Goal: Share content

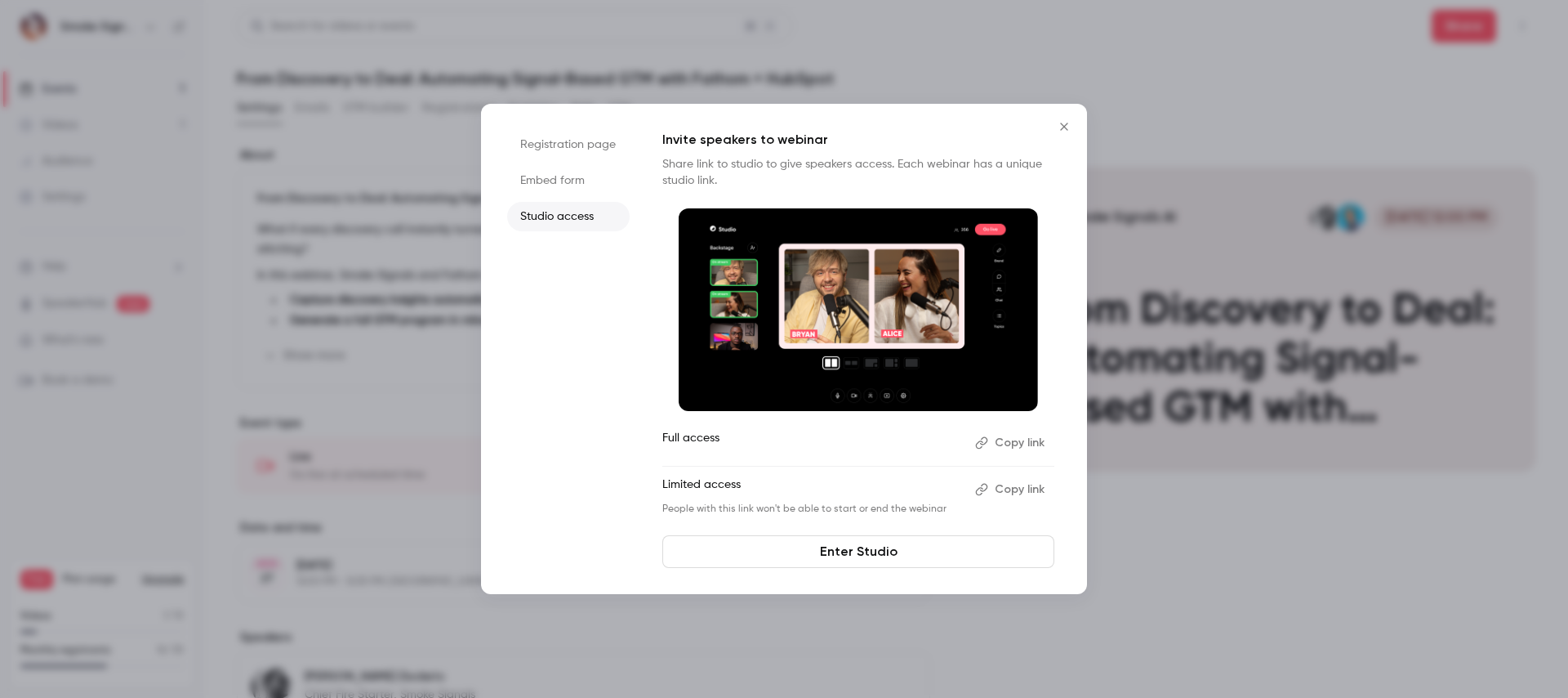
click at [551, 70] on div at bounding box center [784, 349] width 1568 height 698
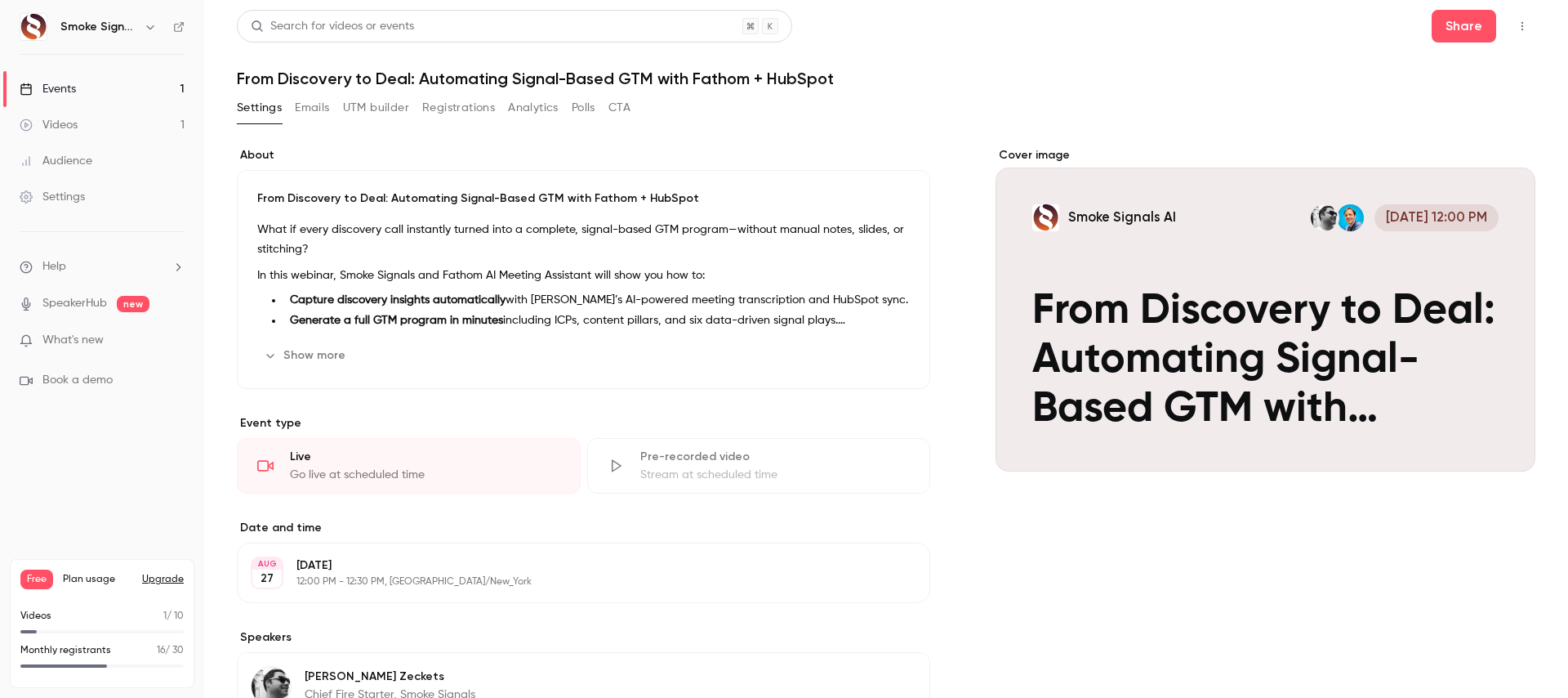
click at [454, 110] on button "Registrations" at bounding box center [459, 108] width 73 height 26
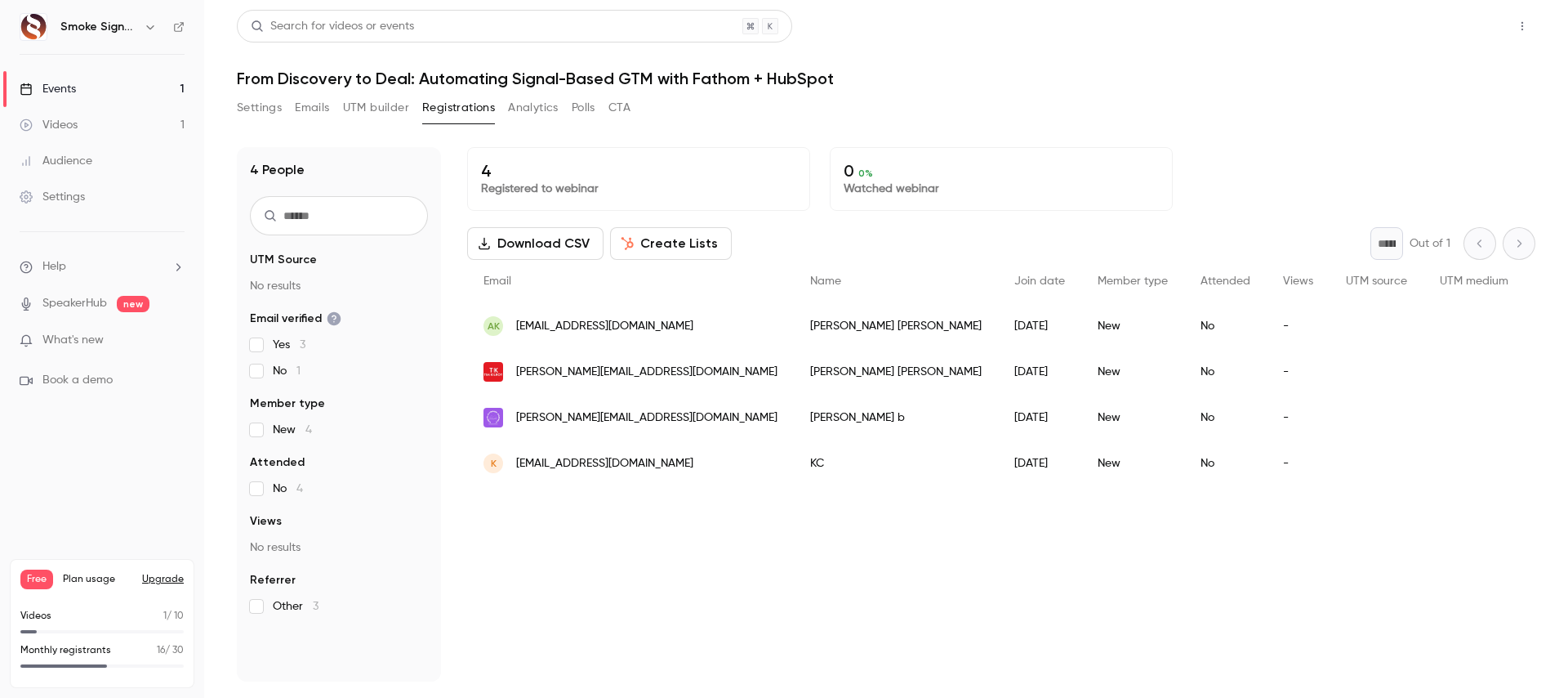
click at [1467, 29] on button "Share" at bounding box center [1464, 26] width 64 height 33
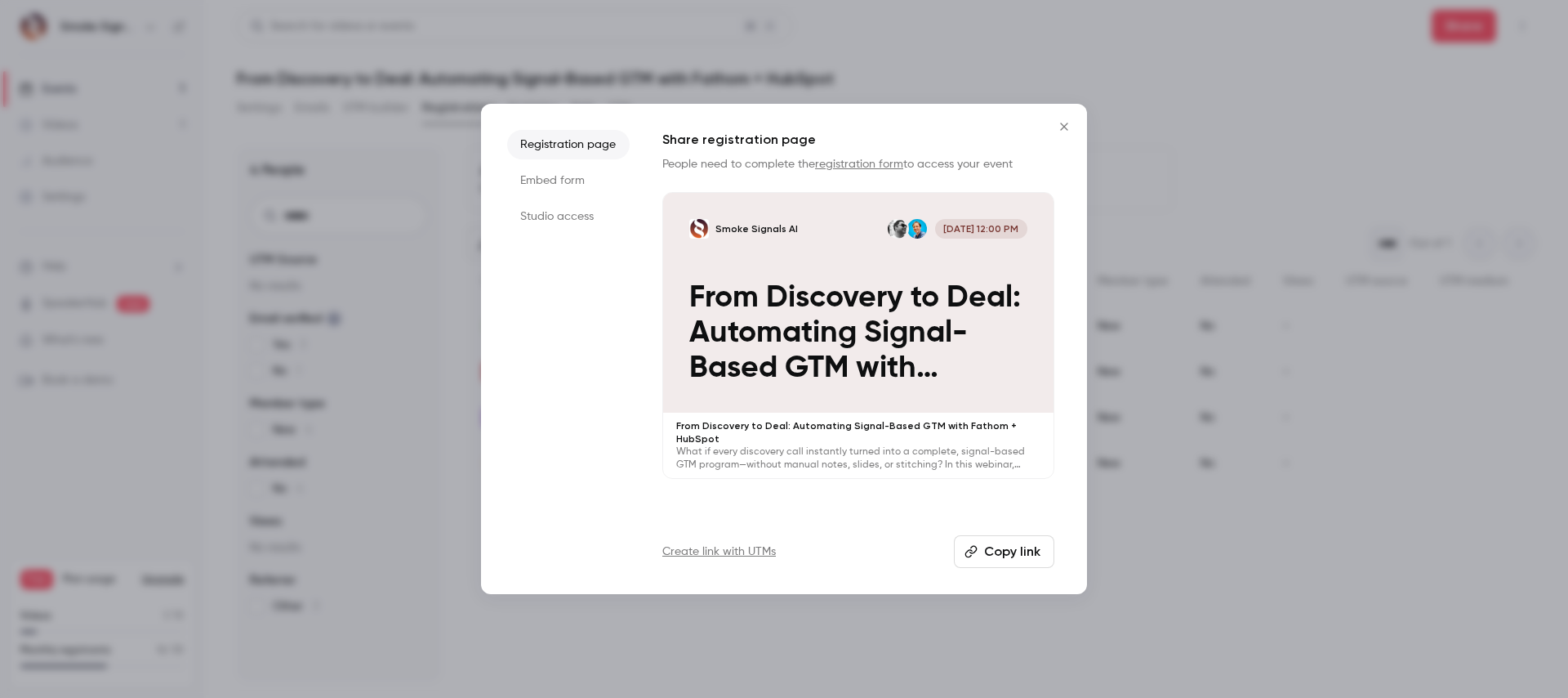
click at [1012, 551] on button "Copy link" at bounding box center [1005, 552] width 101 height 33
